Goal: Task Accomplishment & Management: Use online tool/utility

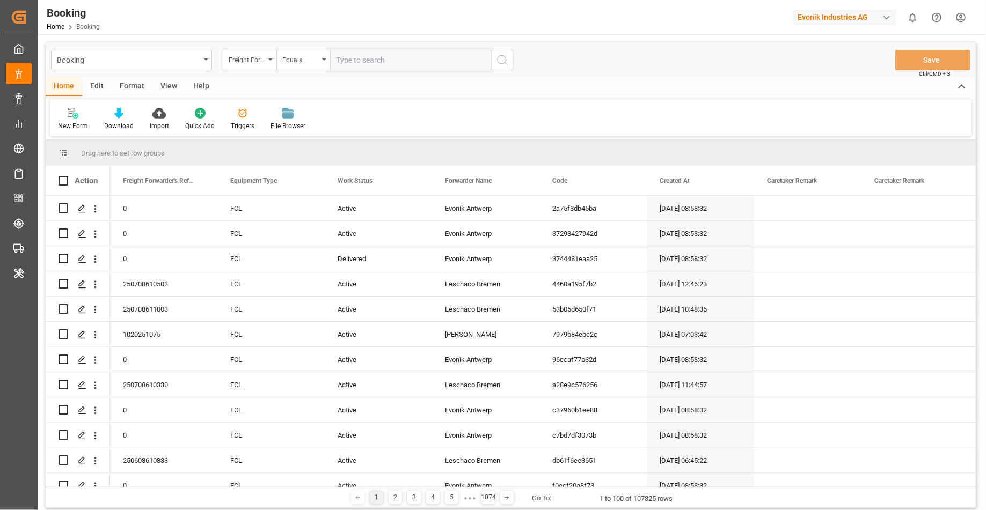
click at [125, 87] on div "Format" at bounding box center [132, 87] width 41 height 18
click at [75, 111] on icon at bounding box center [74, 114] width 8 height 9
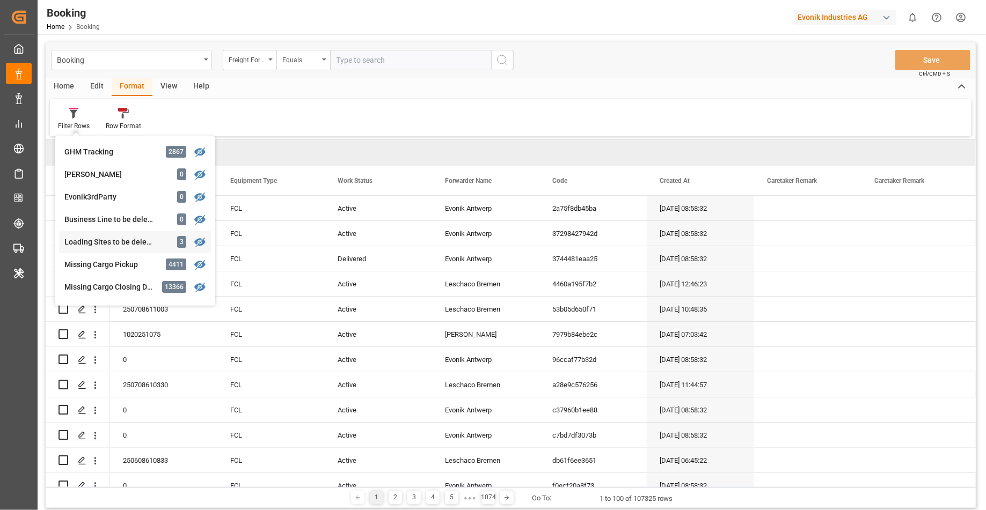
click at [136, 245] on div "Loading Sites to be deleted" at bounding box center [111, 242] width 94 height 11
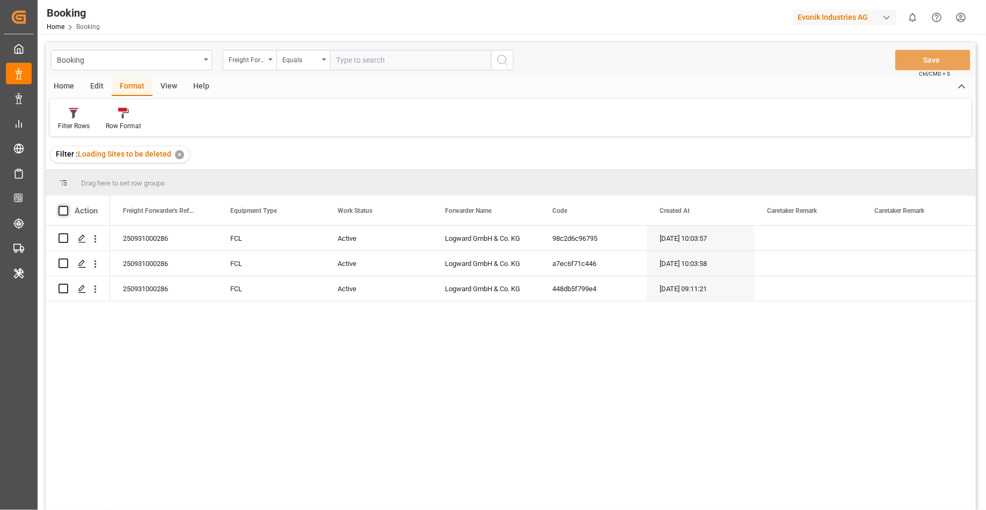
click at [65, 210] on span at bounding box center [64, 211] width 10 height 10
click at [67, 206] on input "checkbox" at bounding box center [67, 206] width 0 height 0
checkbox input "true"
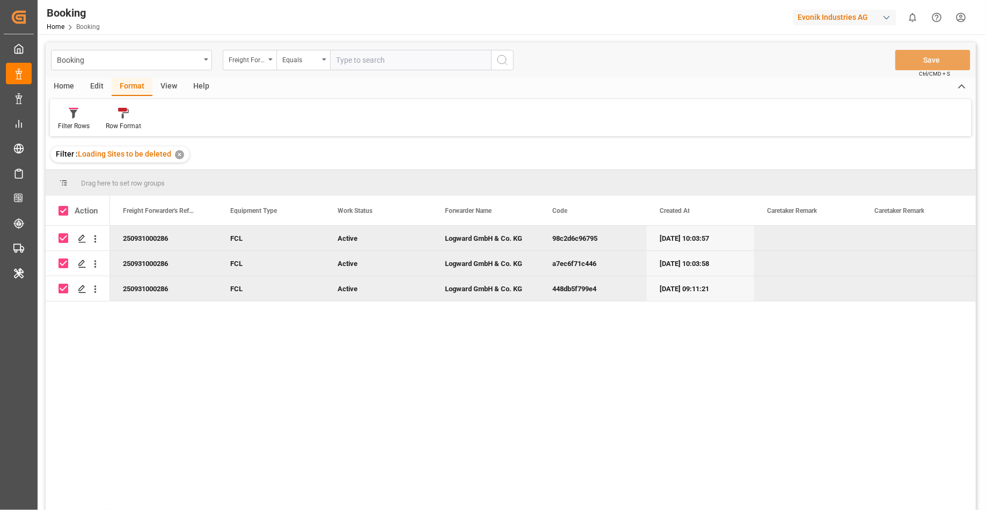
click at [95, 85] on div "Edit" at bounding box center [97, 87] width 30 height 18
click at [168, 118] on icon at bounding box center [172, 113] width 9 height 11
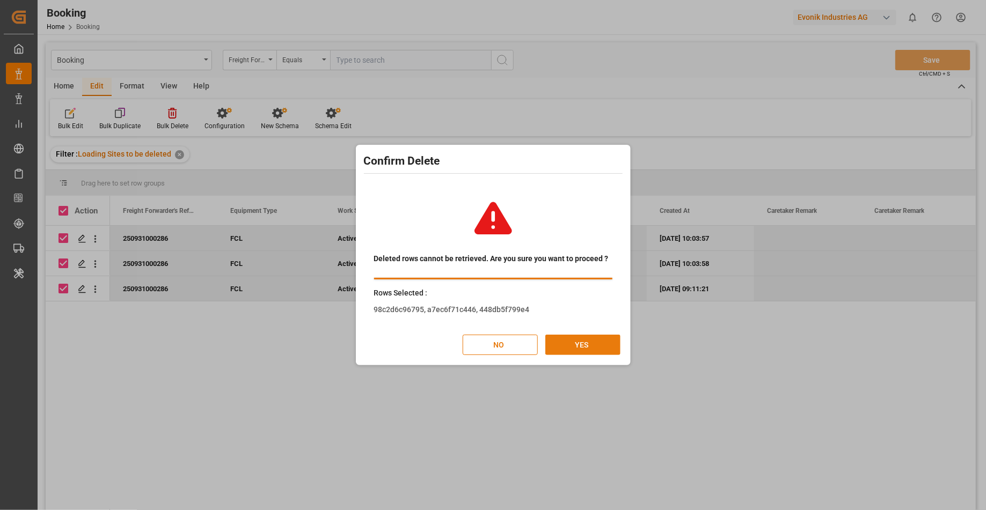
click at [594, 348] on button "YES" at bounding box center [582, 345] width 75 height 20
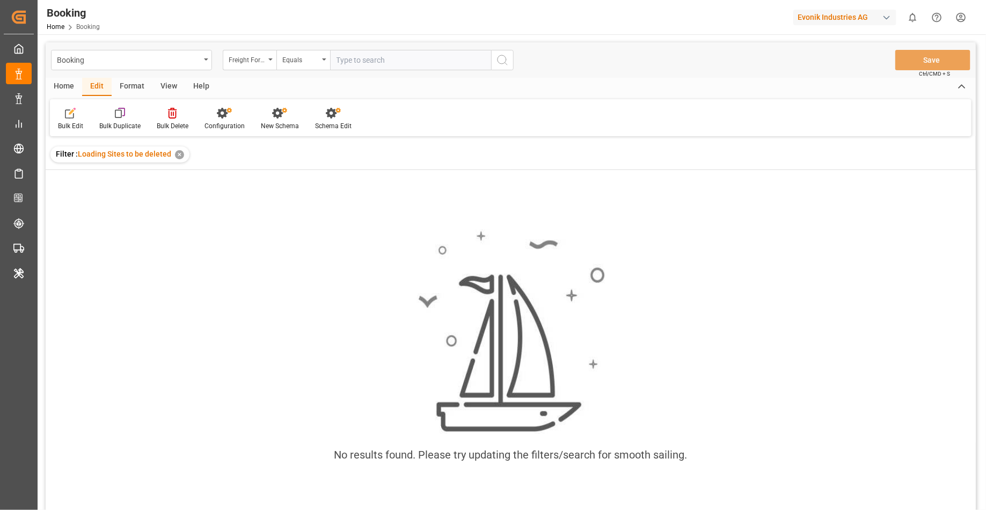
click at [836, 18] on div "Evonik Industries AG" at bounding box center [844, 18] width 103 height 16
type input "compo"
click at [875, 68] on div "[PERSON_NAME] Expert" at bounding box center [847, 72] width 183 height 22
